Goal: Task Accomplishment & Management: Use online tool/utility

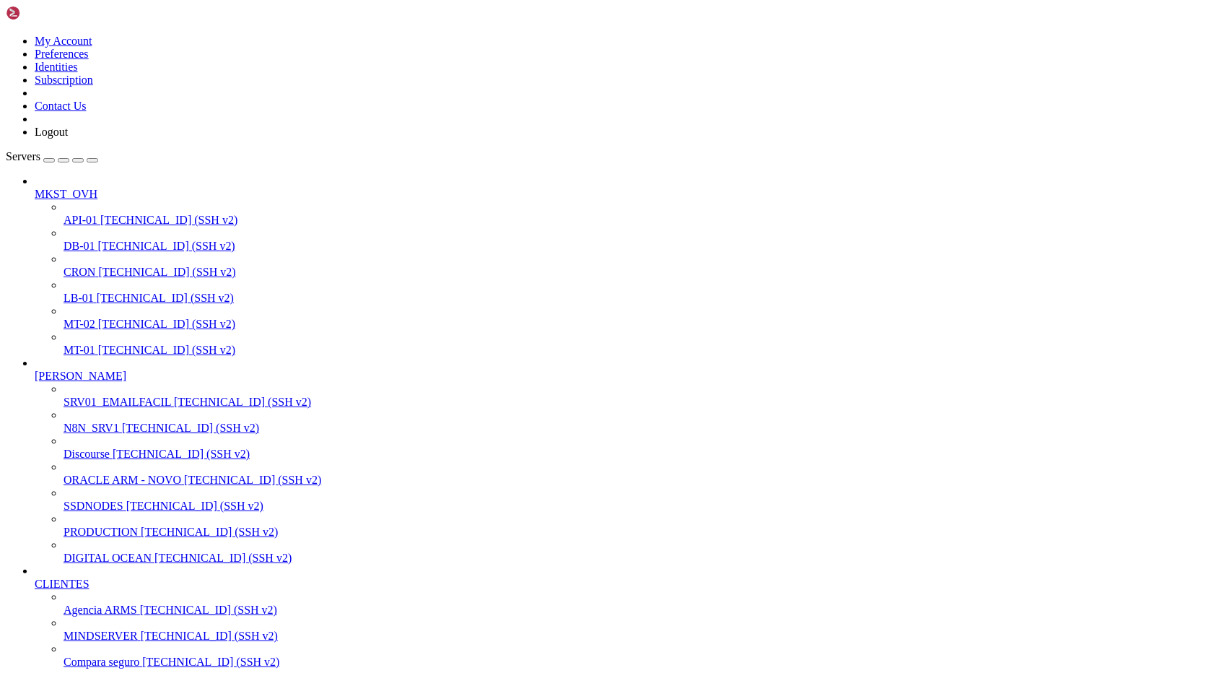
scroll to position [14, 3]
drag, startPoint x: 474, startPoint y: 2547, endPoint x: 478, endPoint y: 2535, distance: 13.0
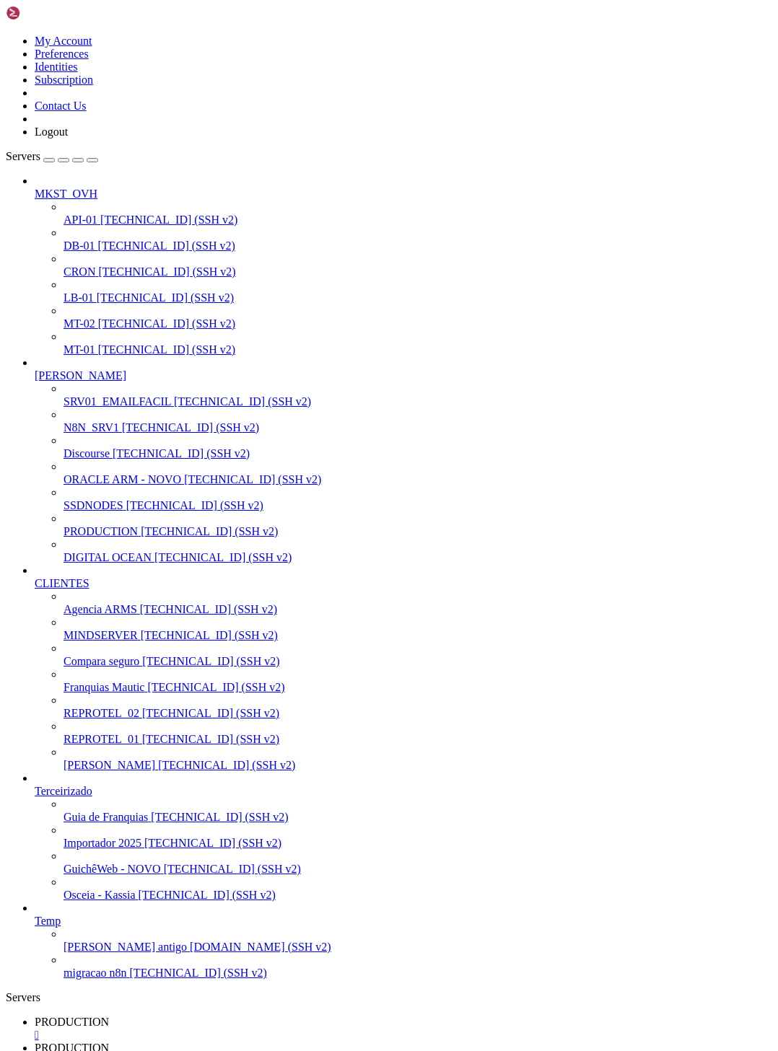
scroll to position [14, 3]
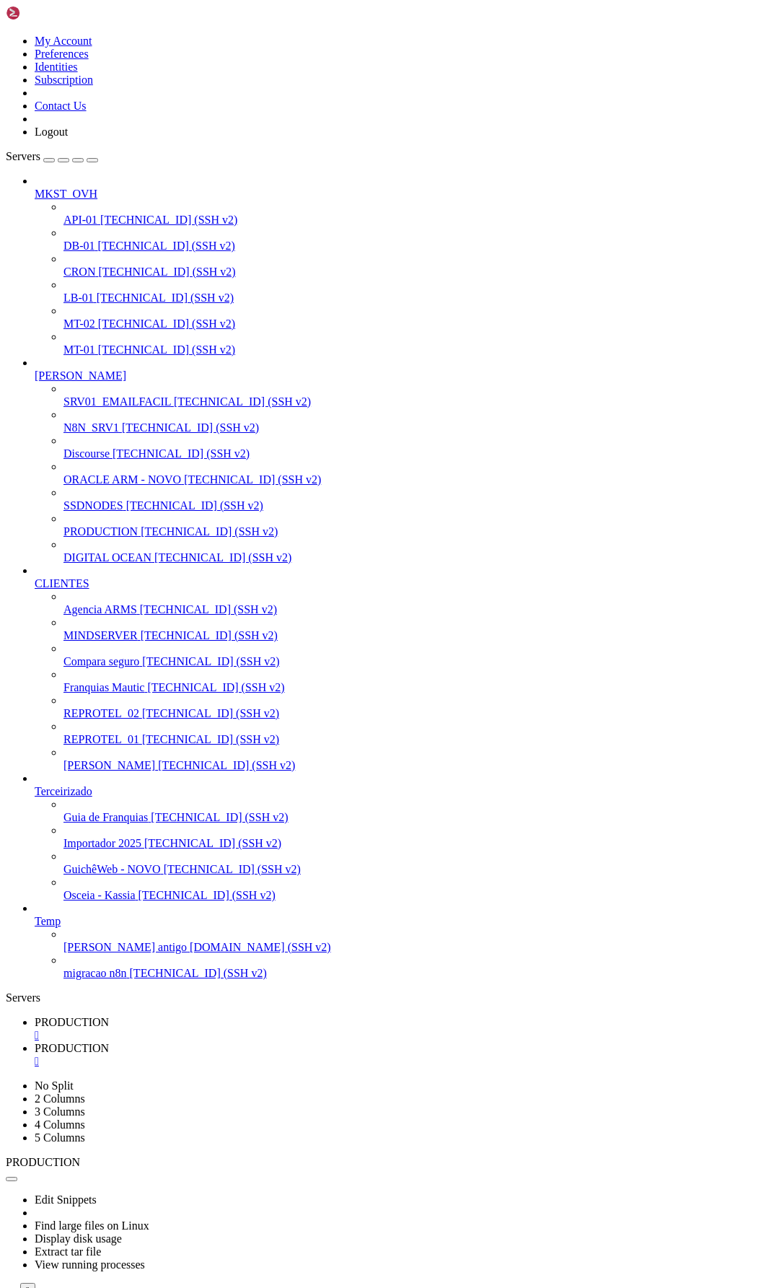
scroll to position [67215, 0]
click at [109, 1016] on span "PRODUCTION" at bounding box center [72, 1022] width 74 height 12
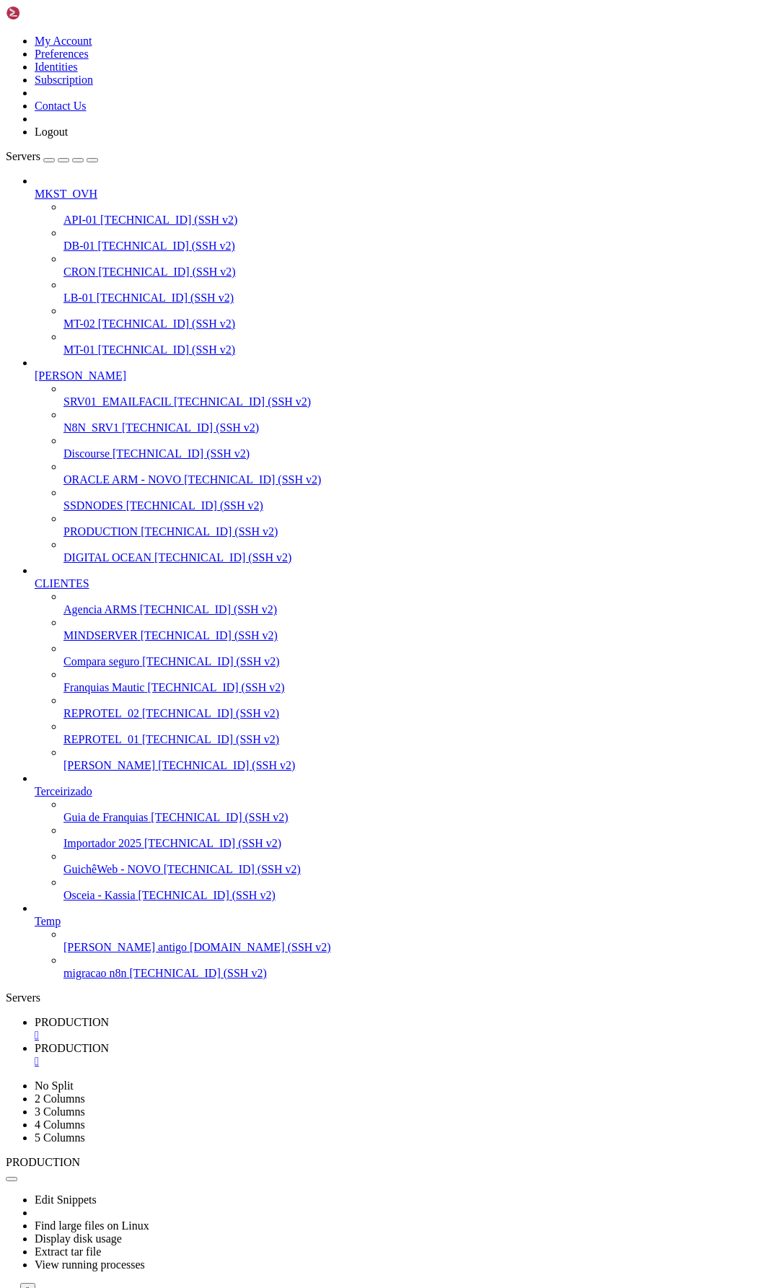
click at [109, 1042] on span "PRODUCTION" at bounding box center [72, 1048] width 74 height 12
click at [89, 512] on span "SSDNODES" at bounding box center [94, 505] width 60 height 12
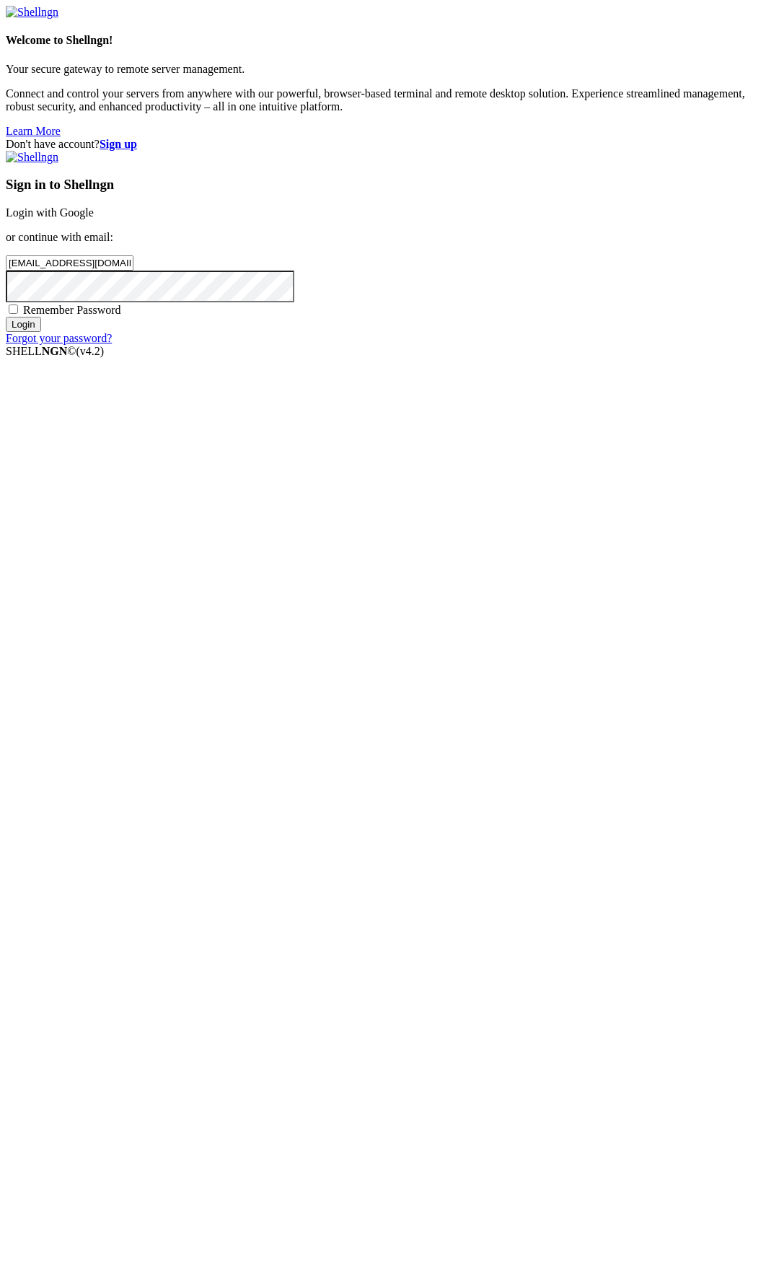
click at [41, 332] on input "Login" at bounding box center [23, 324] width 35 height 15
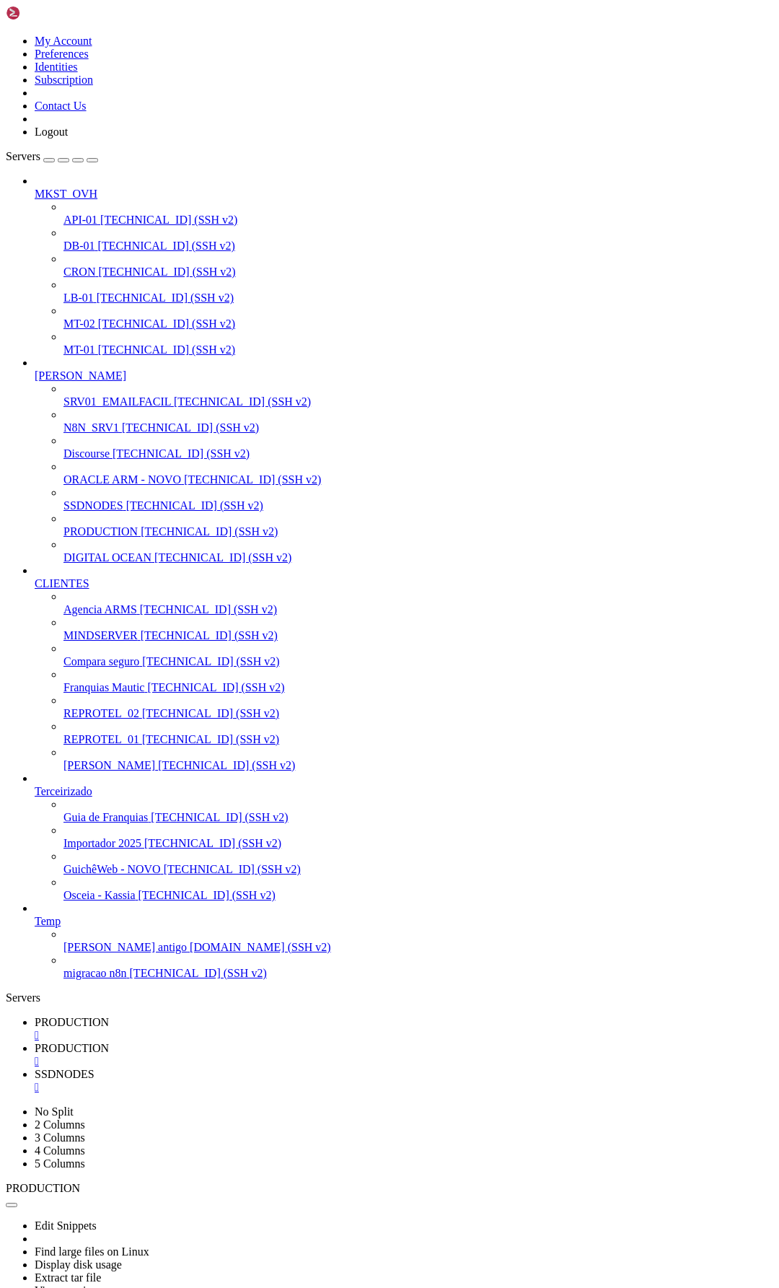
scroll to position [74404, 0]
